Goal: Book appointment/travel/reservation

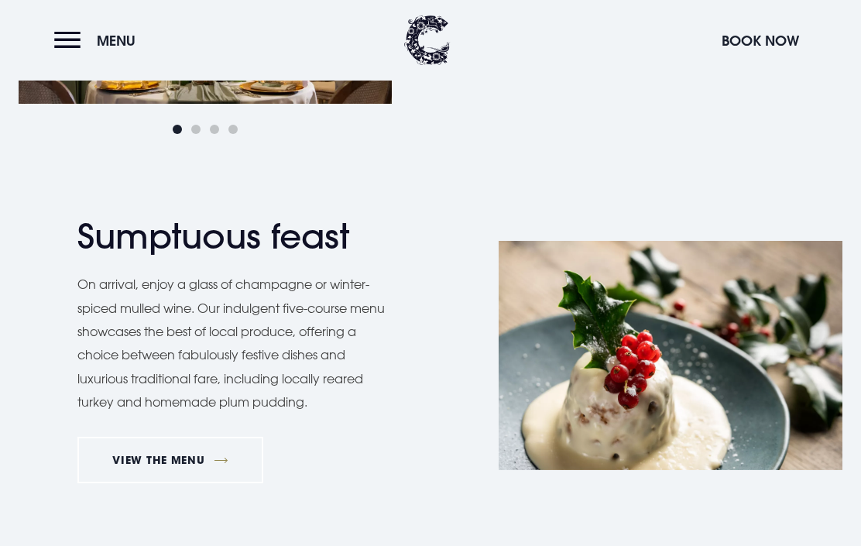
scroll to position [1061, 0]
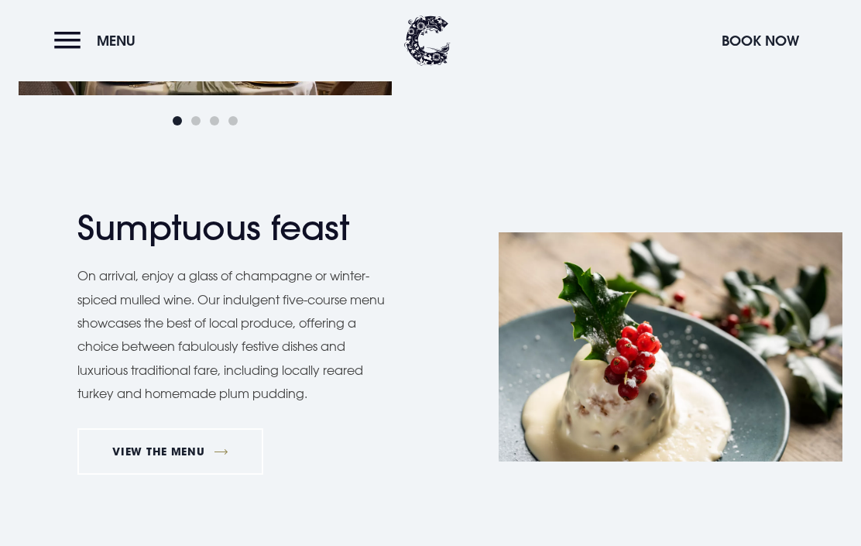
click at [175, 451] on link "VIEW THE MENU" at bounding box center [170, 451] width 186 height 46
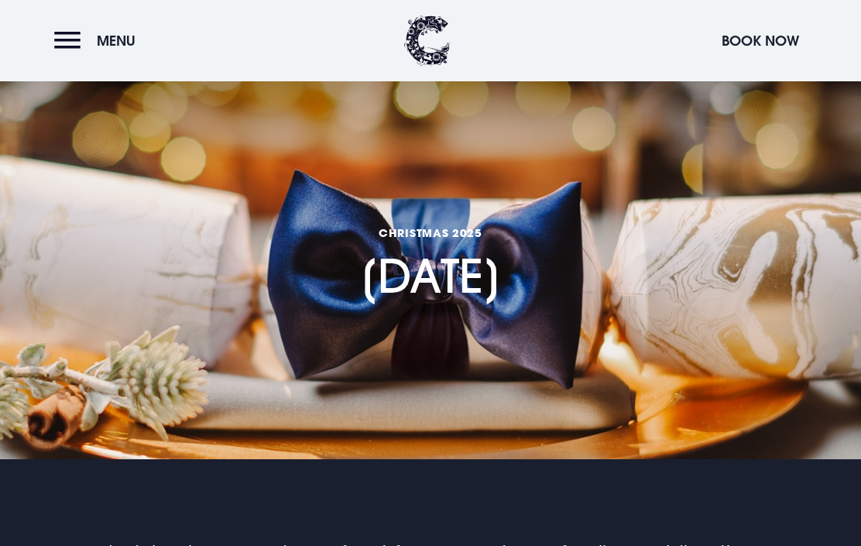
scroll to position [0, 0]
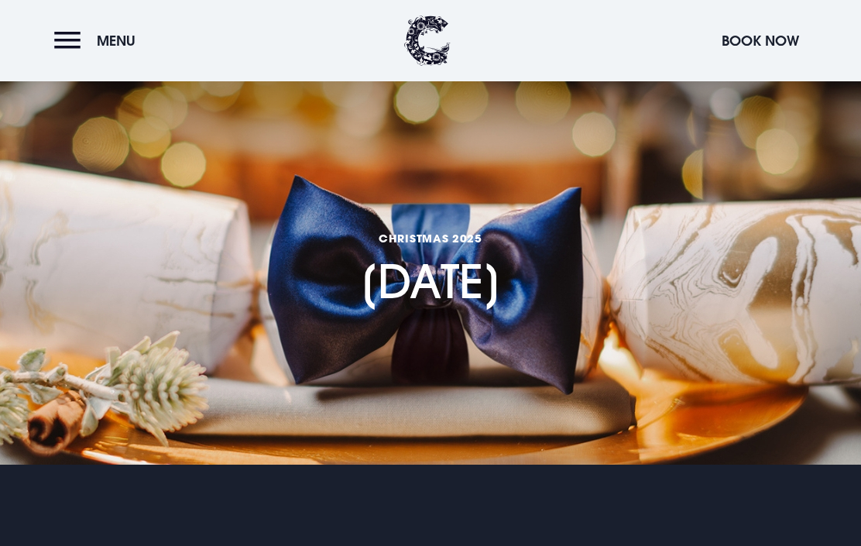
click at [67, 42] on button "Menu" at bounding box center [98, 40] width 89 height 33
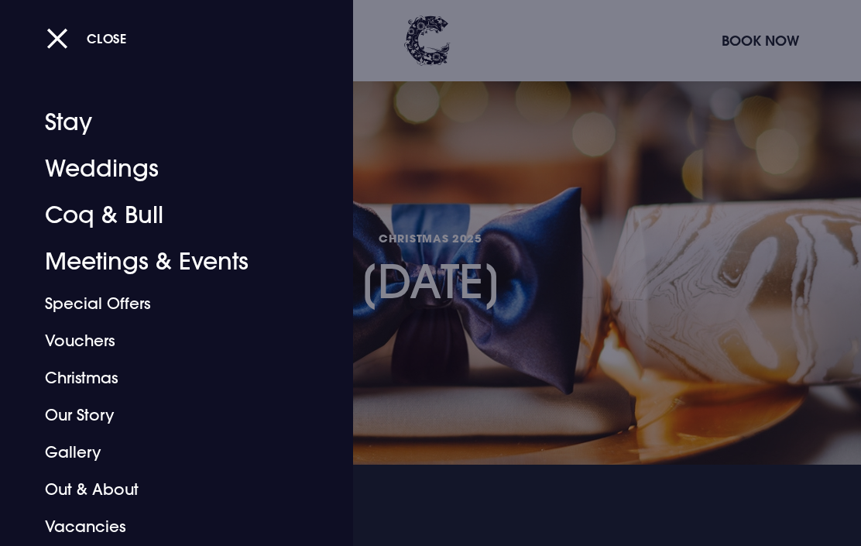
click at [102, 376] on link "Christmas" at bounding box center [166, 377] width 242 height 37
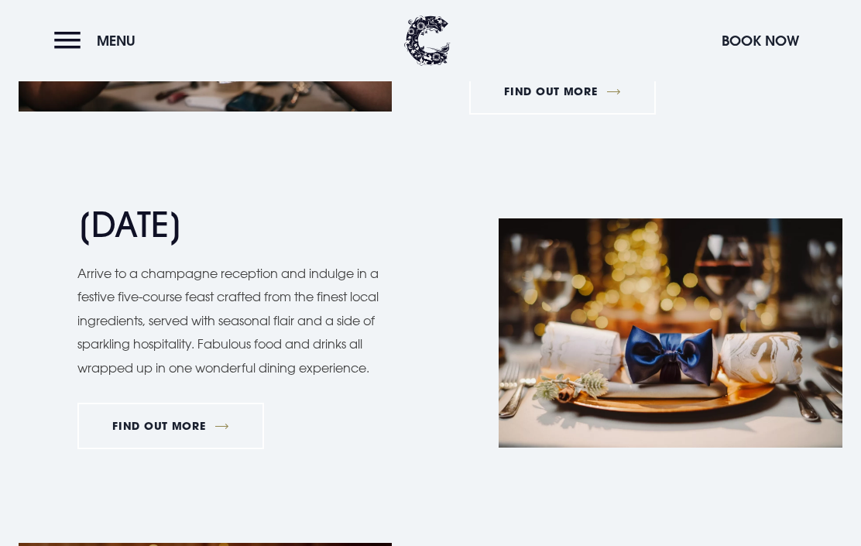
scroll to position [1383, 0]
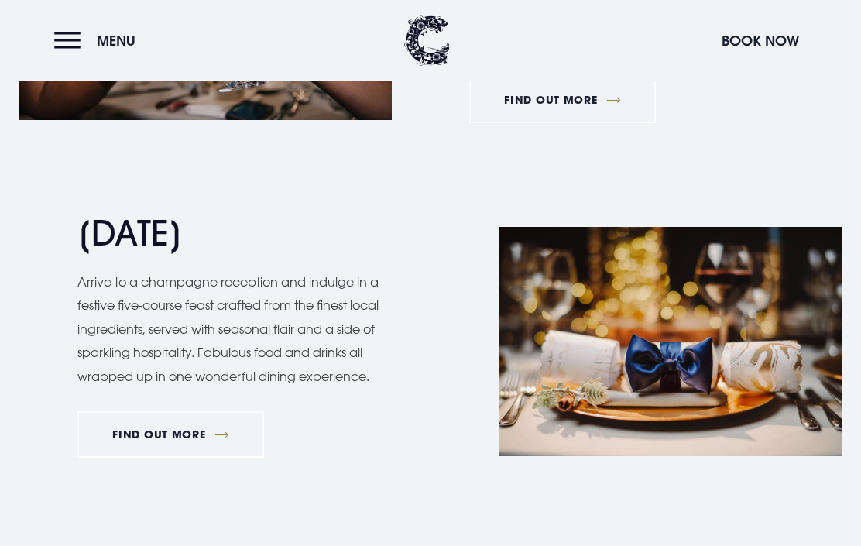
click at [175, 420] on link "FIND OUT MORE" at bounding box center [170, 434] width 187 height 46
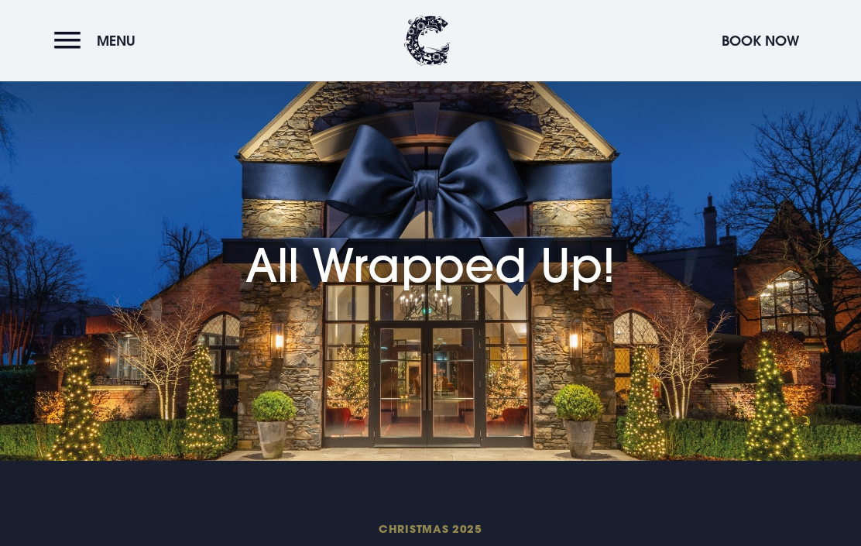
scroll to position [0, 0]
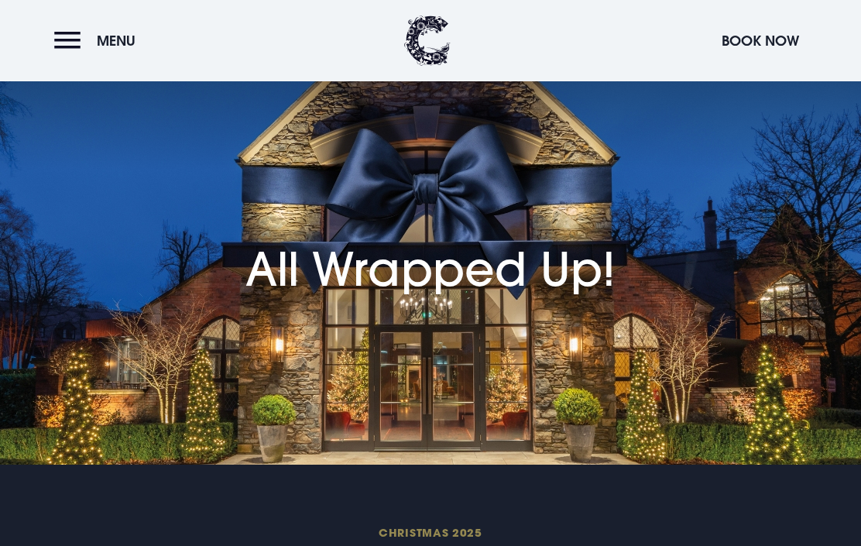
click at [767, 36] on button "Book Now" at bounding box center [760, 40] width 93 height 33
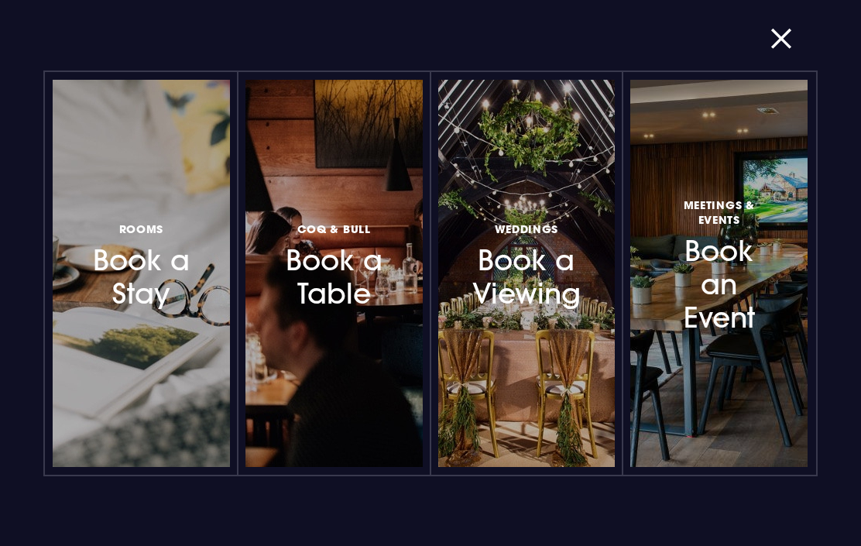
click at [159, 285] on h3 "Rooms Book a Stay" at bounding box center [140, 265] width 99 height 92
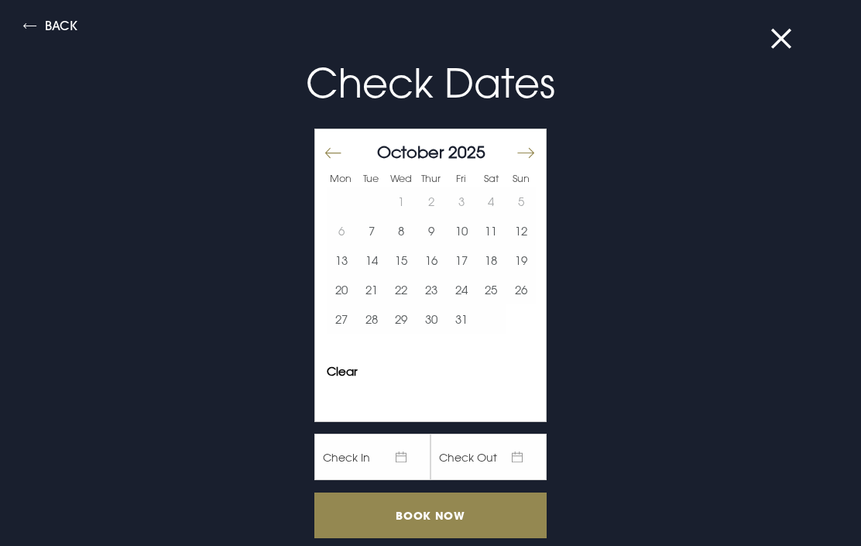
click at [525, 159] on button "Move forward to switch to the next month." at bounding box center [525, 152] width 19 height 33
click at [531, 161] on button "Move forward to switch to the next month." at bounding box center [525, 152] width 19 height 33
click at [434, 297] on button "25" at bounding box center [432, 289] width 30 height 29
click at [425, 508] on input "Book Now" at bounding box center [430, 515] width 232 height 46
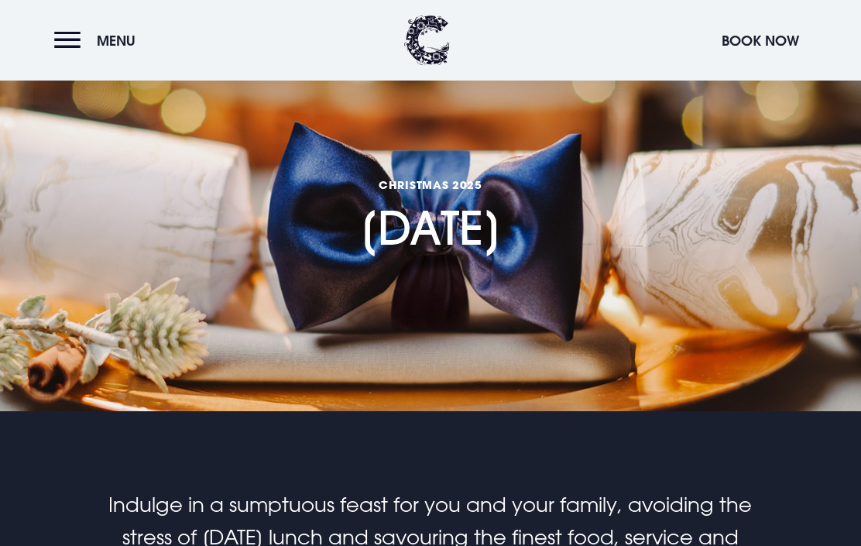
scroll to position [38, 0]
